Goal: Information Seeking & Learning: Learn about a topic

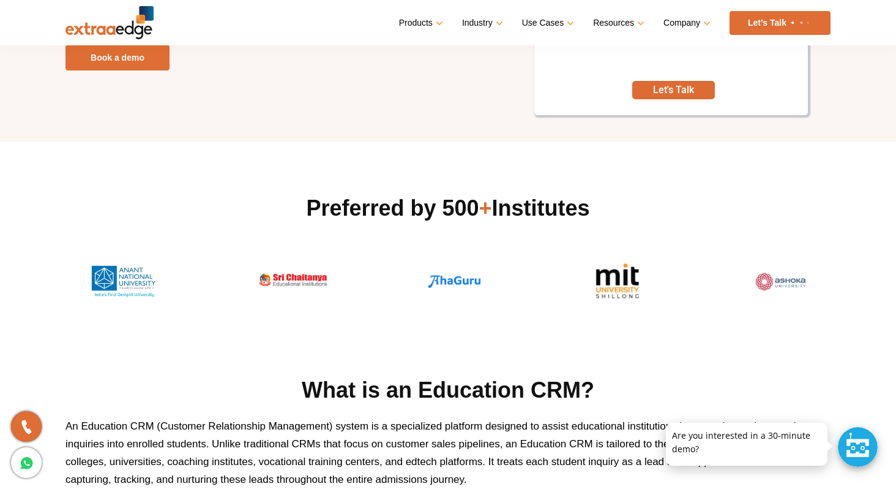
scroll to position [271, 0]
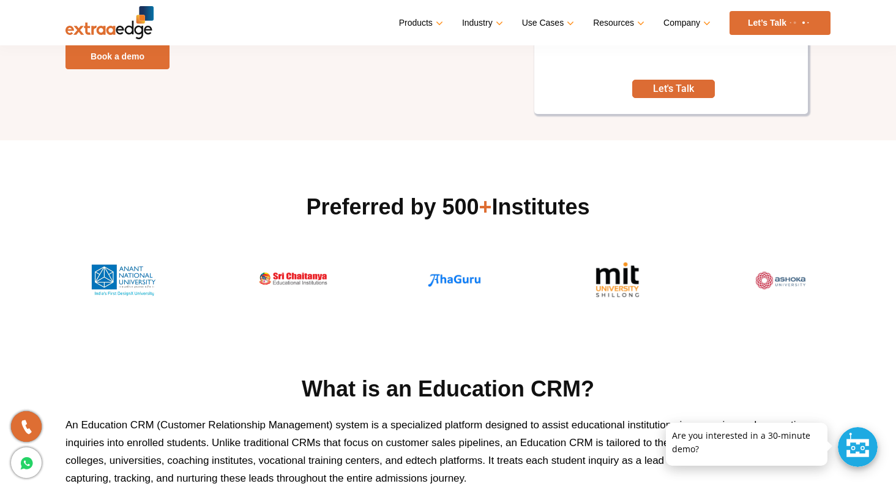
click at [863, 440] on div at bounding box center [858, 447] width 40 height 40
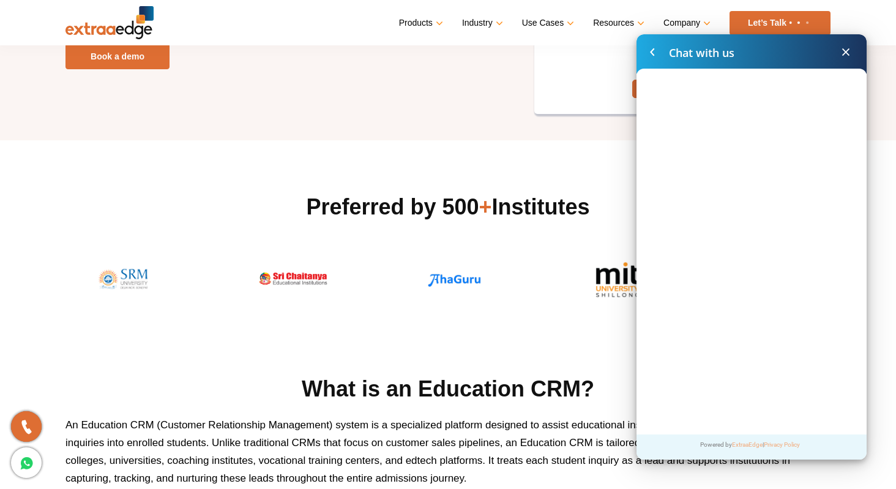
click at [844, 54] on span at bounding box center [846, 52] width 15 height 15
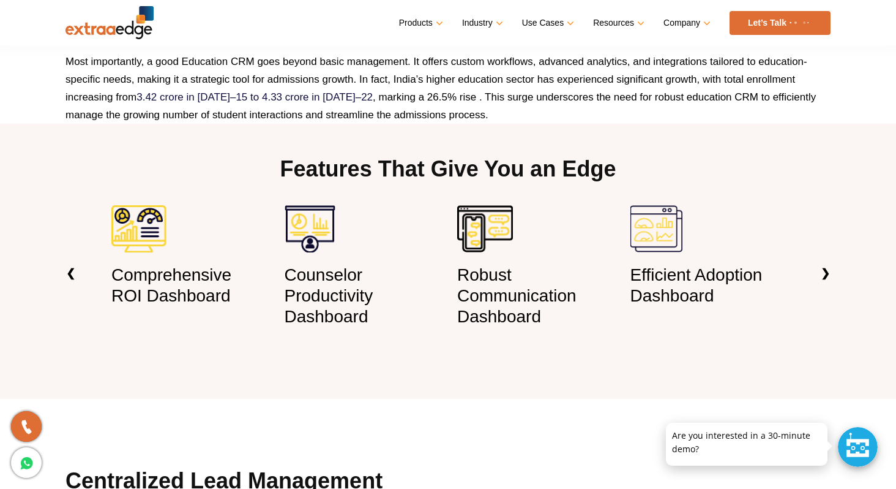
scroll to position [892, 0]
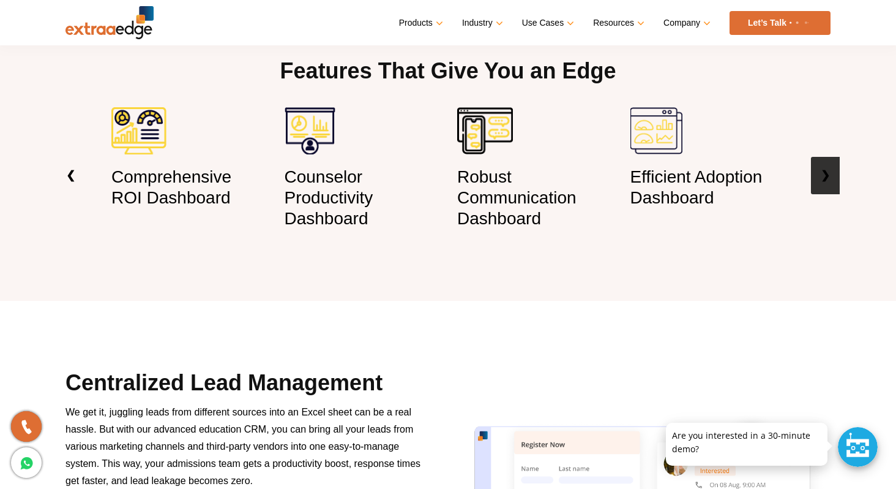
click at [827, 178] on link "❯" at bounding box center [825, 175] width 29 height 37
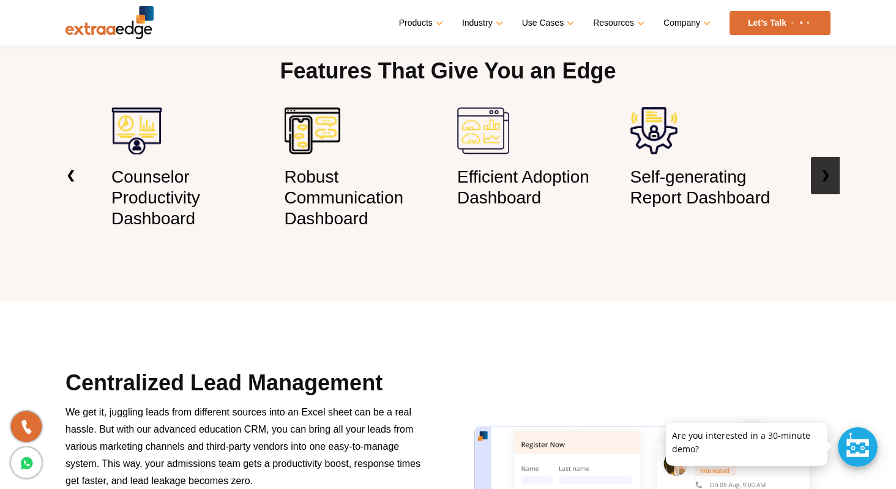
click at [827, 178] on link "❯" at bounding box center [825, 175] width 29 height 37
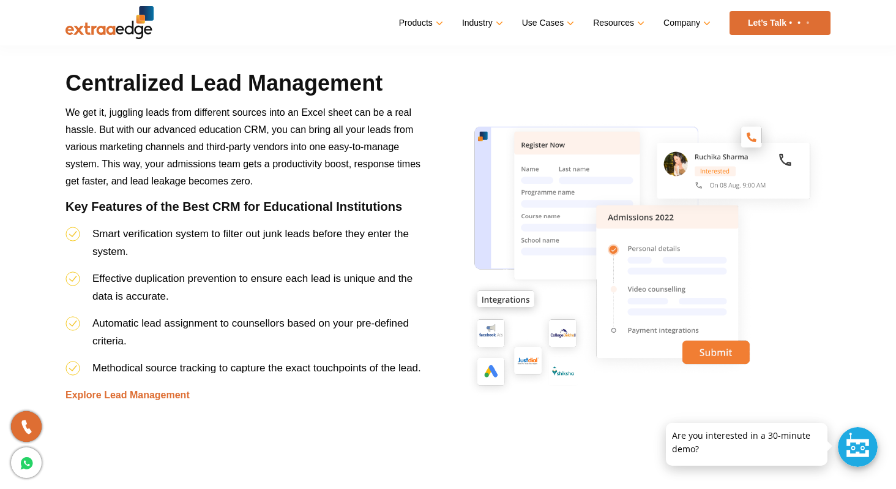
scroll to position [1268, 0]
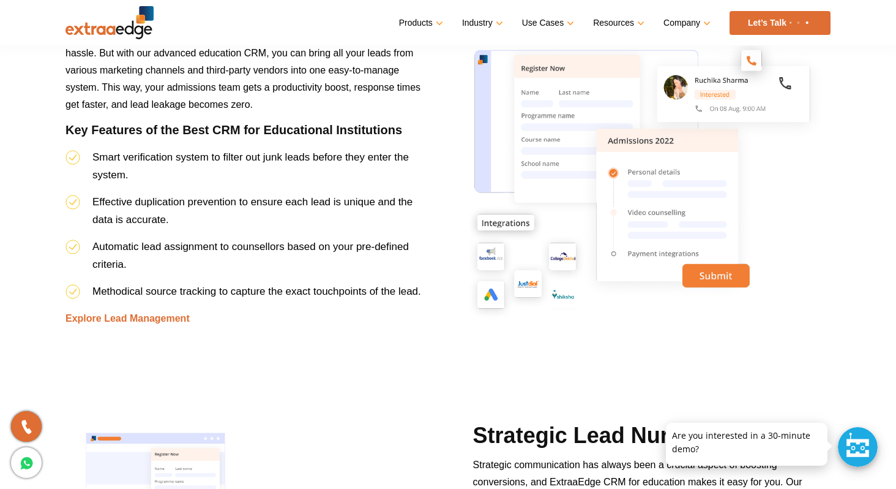
click at [331, 246] on span "Automatic lead assignment to counsellors based on your pre-defined criteria." at bounding box center [250, 255] width 317 height 29
click at [327, 285] on span "Methodical source tracking to capture the exact touchpoints of the lead." at bounding box center [256, 291] width 329 height 12
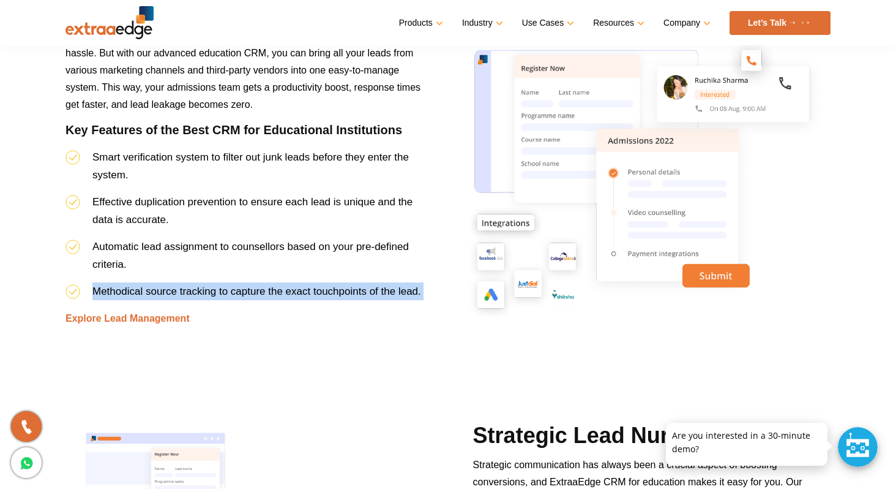
click at [327, 285] on span "Methodical source tracking to capture the exact touchpoints of the lead." at bounding box center [256, 291] width 329 height 12
click at [121, 315] on link "Explore Lead Management" at bounding box center [128, 318] width 124 height 10
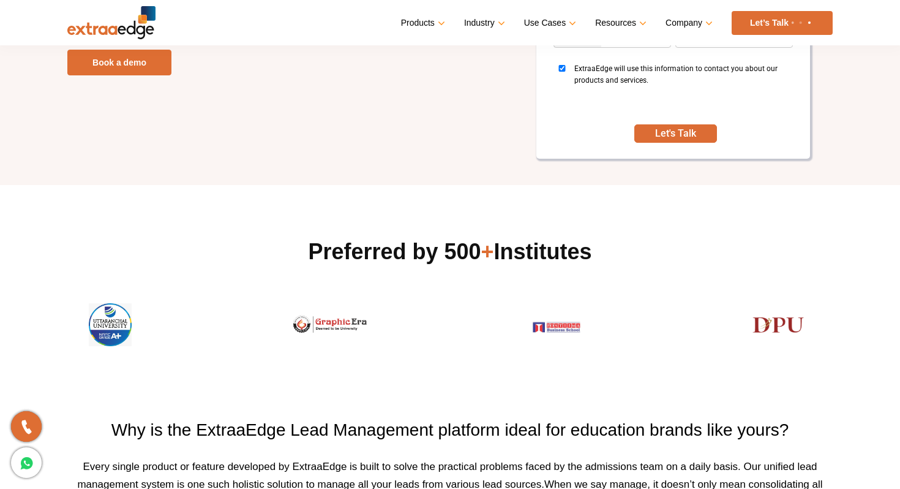
scroll to position [589, 0]
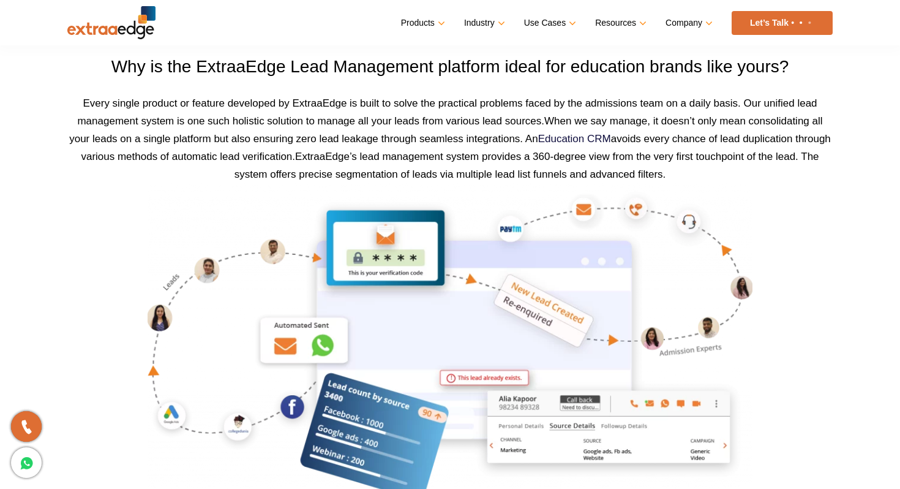
click at [417, 140] on span "When we say manage, it doesn’t only mean consolidating all your leads on a sing…" at bounding box center [450, 138] width 762 height 47
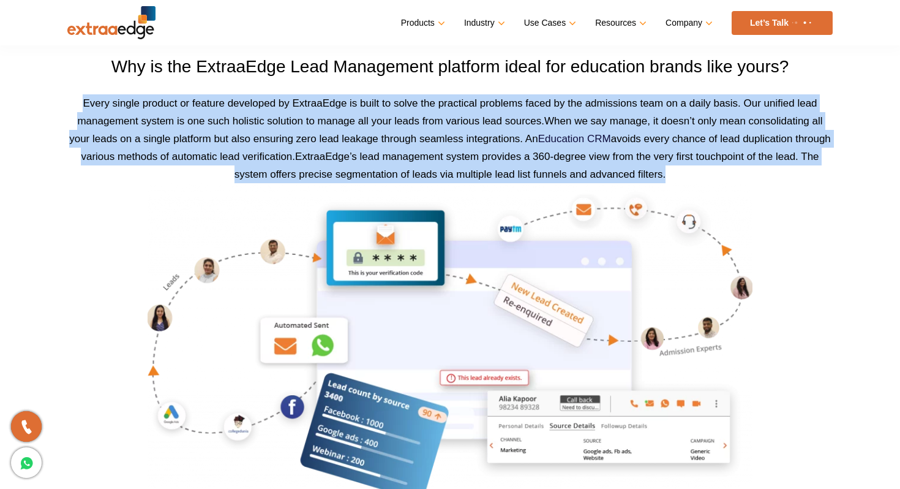
click at [457, 65] on h3 "Why is the ExtraaEdge Lead Management platform ideal for education brands like …" at bounding box center [449, 66] width 765 height 21
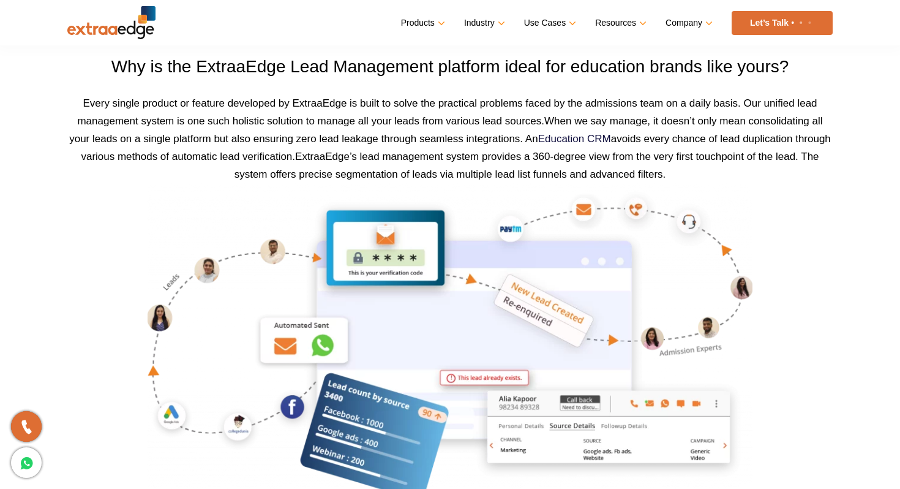
click at [457, 65] on h3 "Why is the ExtraaEdge Lead Management platform ideal for education brands like …" at bounding box center [449, 66] width 765 height 21
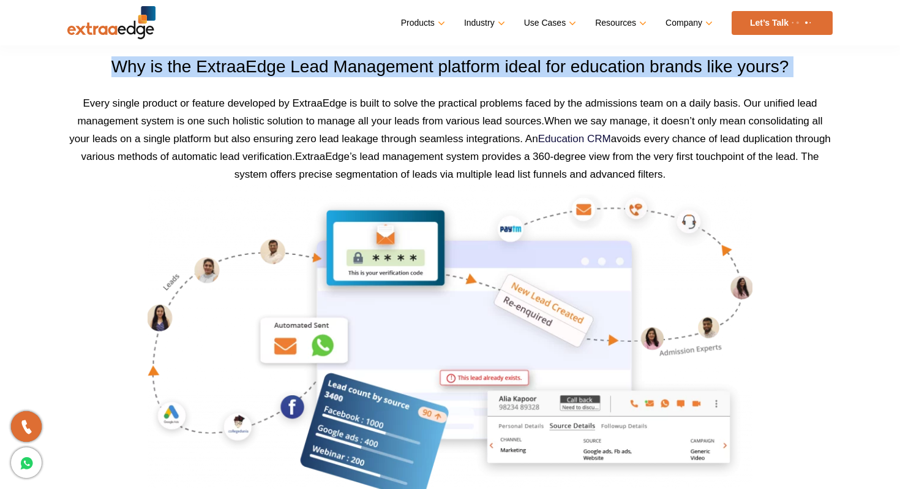
click at [453, 138] on span "When we say manage, it doesn’t only mean consolidating all your leads on a sing…" at bounding box center [450, 138] width 762 height 47
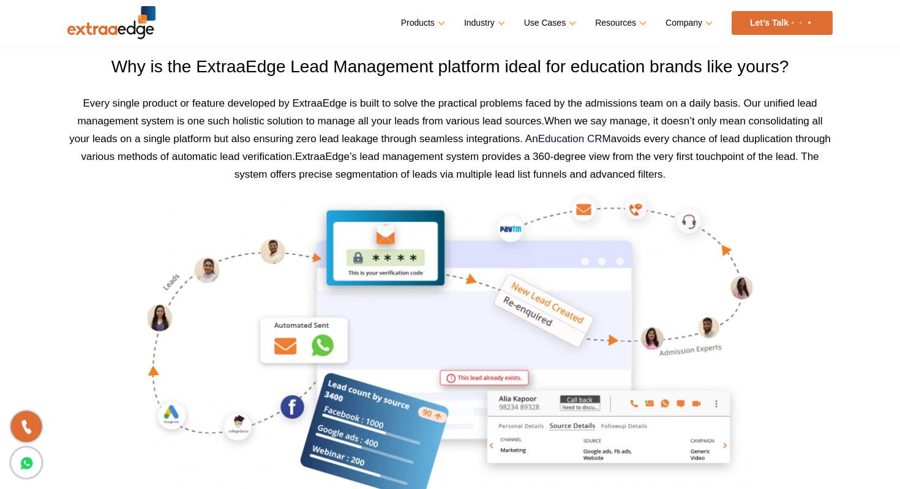
click at [453, 138] on span "When we say manage, it doesn’t only mean consolidating all your leads on a sing…" at bounding box center [450, 138] width 762 height 47
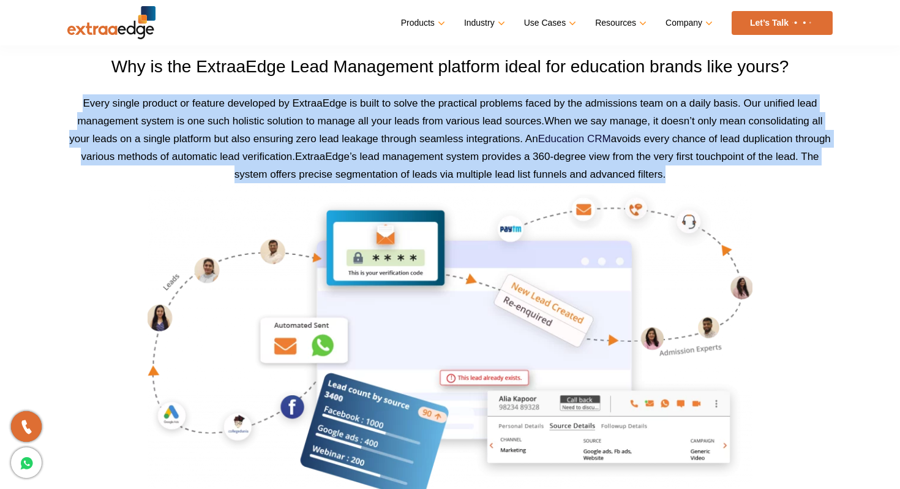
click at [453, 138] on span "When we say manage, it doesn’t only mean consolidating all your leads on a sing…" at bounding box center [450, 138] width 762 height 47
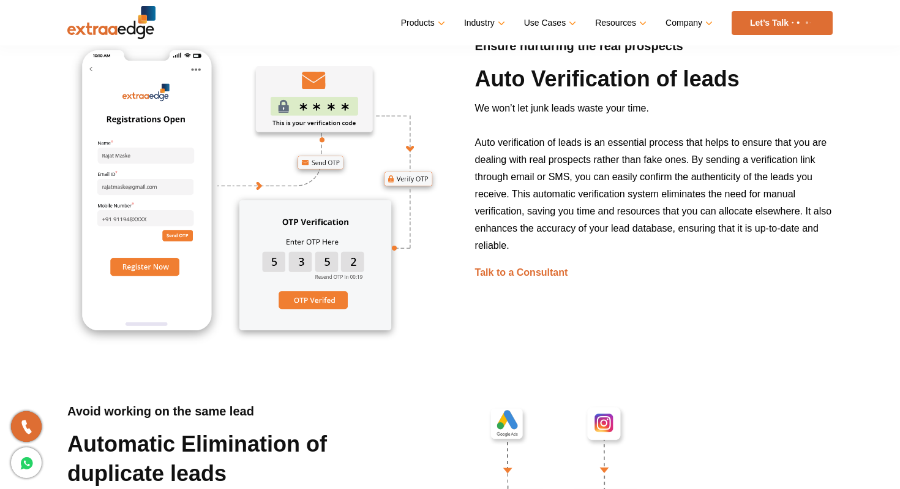
scroll to position [1741, 0]
click at [554, 189] on span "Auto verification of leads is an essential process that helps to ensure that yo…" at bounding box center [653, 193] width 357 height 113
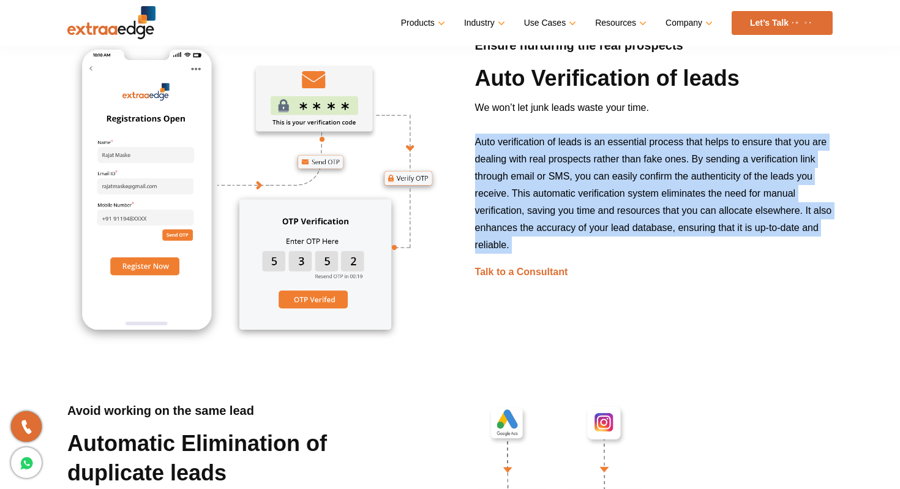
click at [528, 110] on span "We won’t let junk leads waste your time." at bounding box center [562, 107] width 174 height 10
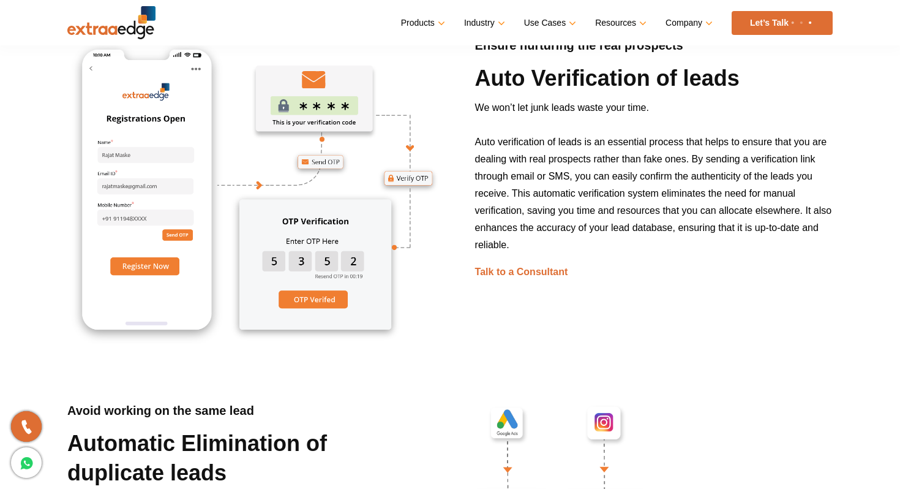
click at [528, 110] on span "We won’t let junk leads waste your time." at bounding box center [562, 107] width 174 height 10
click at [545, 89] on h2 "Auto Verification of leads" at bounding box center [654, 82] width 358 height 36
